Goal: Task Accomplishment & Management: Manage account settings

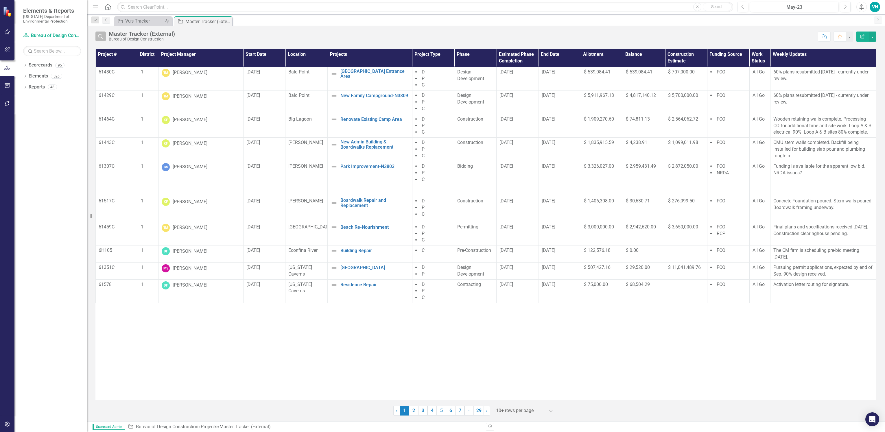
click at [100, 32] on button "Search" at bounding box center [100, 37] width 10 height 10
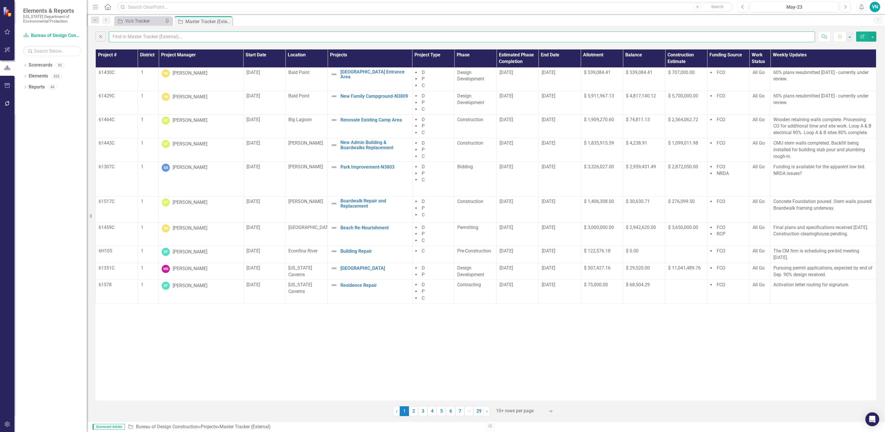
click at [130, 38] on input "text" at bounding box center [462, 37] width 706 height 11
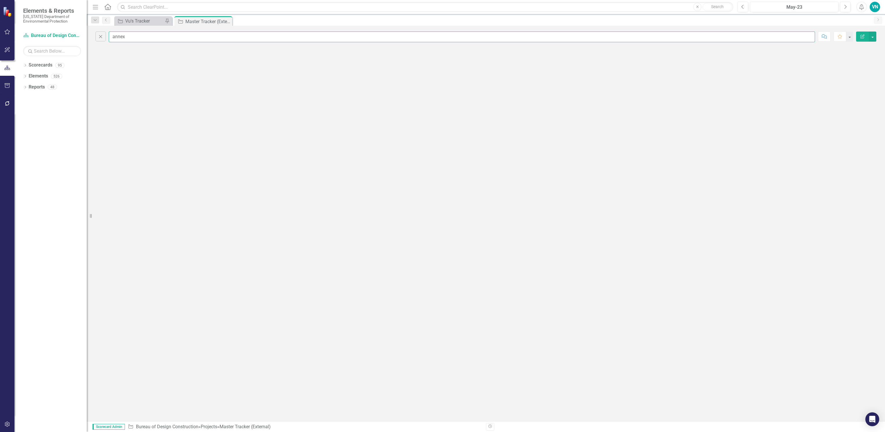
click at [139, 41] on input "annex" at bounding box center [462, 37] width 706 height 11
click at [159, 39] on input "annex" at bounding box center [462, 37] width 706 height 11
type input "a"
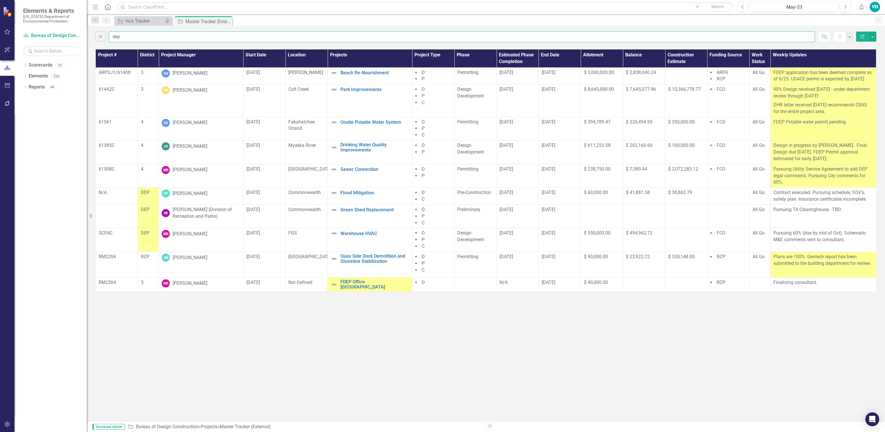
type input "dep"
click at [503, 347] on div "Close dep Comment Favorite Edit Report Project # District Project Manager Start…" at bounding box center [486, 224] width 798 height 396
click at [191, 367] on div "Close dep Comment Favorite Edit Report Project # District Project Manager Start…" at bounding box center [486, 224] width 798 height 396
click at [104, 196] on p "N/A" at bounding box center [117, 192] width 36 height 7
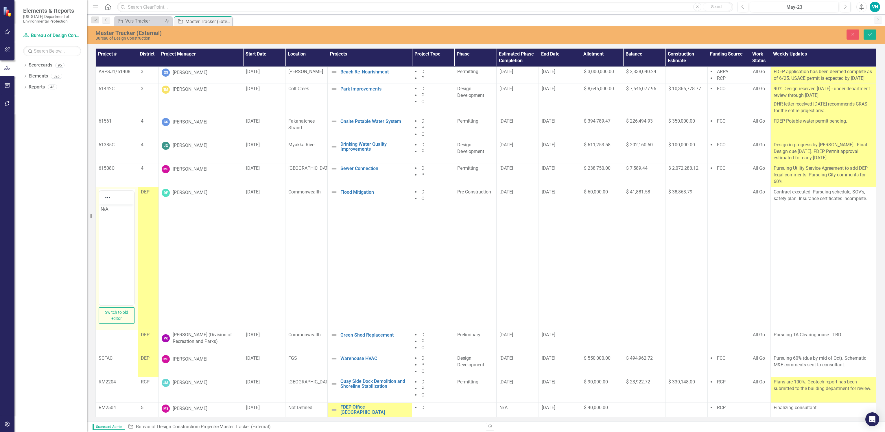
drag, startPoint x: 203, startPoint y: 406, endPoint x: 117, endPoint y: 233, distance: 193.9
click at [117, 233] on body "N/A" at bounding box center [116, 247] width 35 height 87
click at [110, 322] on button "Switch to old editor" at bounding box center [117, 315] width 36 height 16
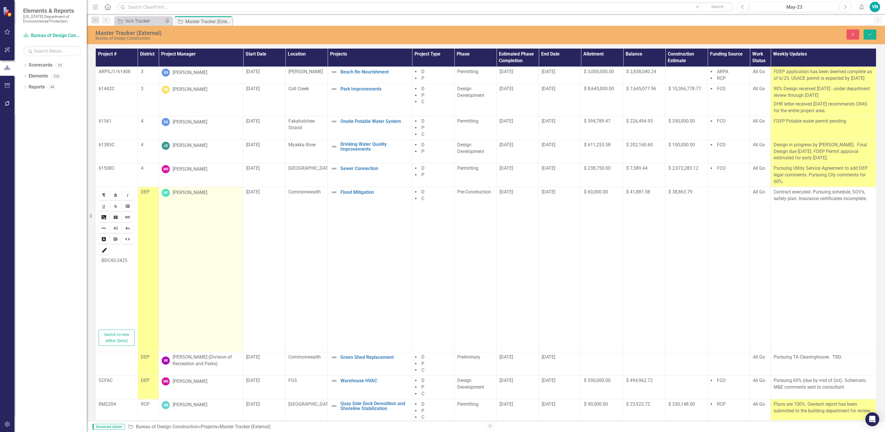
click at [187, 263] on td "DF Don Finkbeiner" at bounding box center [201, 269] width 84 height 165
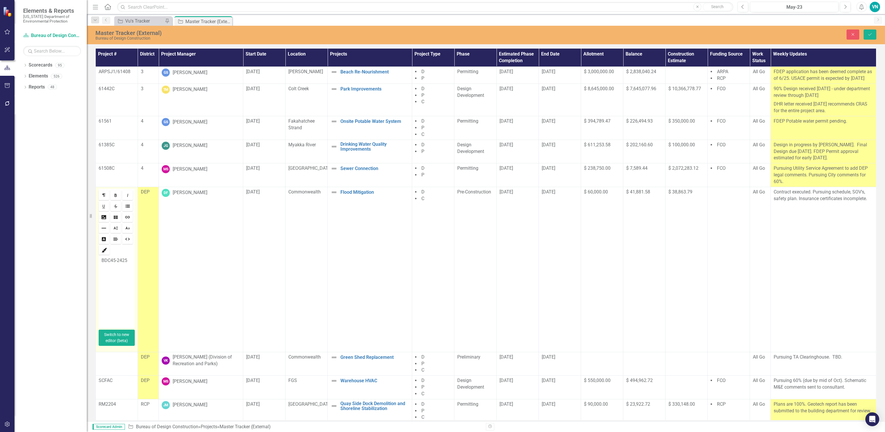
click at [121, 342] on button "Switch to new editor (beta)" at bounding box center [117, 338] width 36 height 16
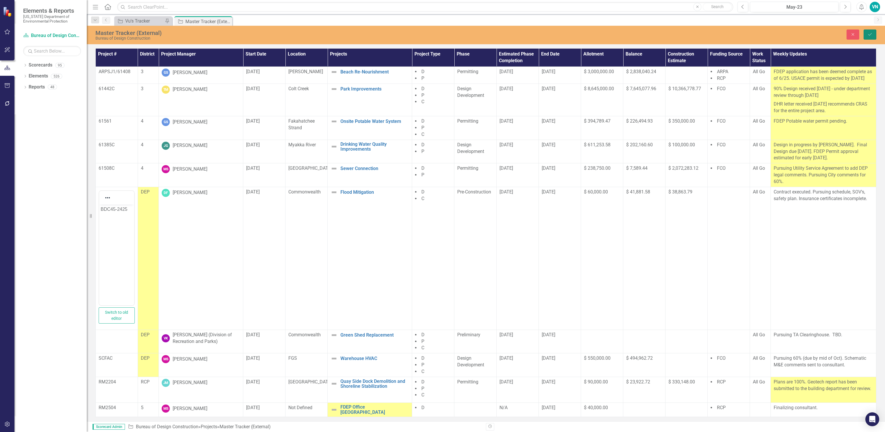
click at [870, 31] on button "Save" at bounding box center [870, 35] width 13 height 10
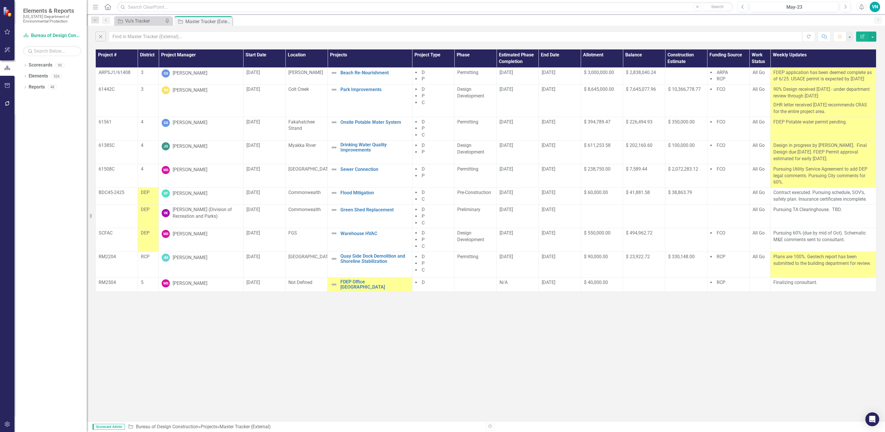
click at [635, 318] on div "Close Refresh Comment Favorite Edit Report Project # District Project Manager S…" at bounding box center [486, 224] width 798 height 396
click at [432, 348] on div "Close Refresh Comment Favorite Edit Report Project # District Project Manager S…" at bounding box center [486, 224] width 798 height 396
